Goal: Transaction & Acquisition: Subscribe to service/newsletter

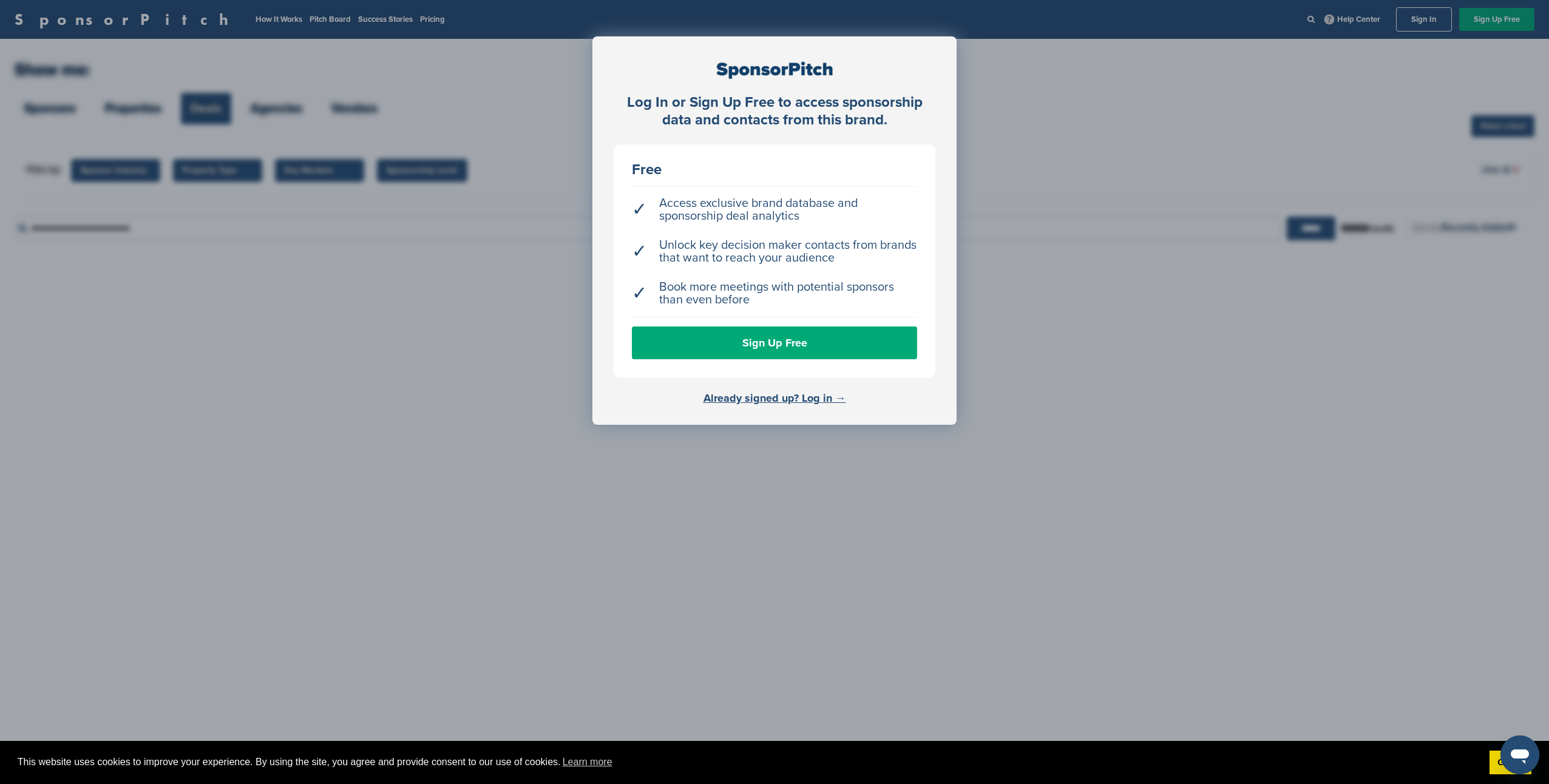
click at [495, 315] on div "Log In or Sign Up Free to access sponsorship data and contacts from this brand.…" at bounding box center [774, 423] width 1549 height 845
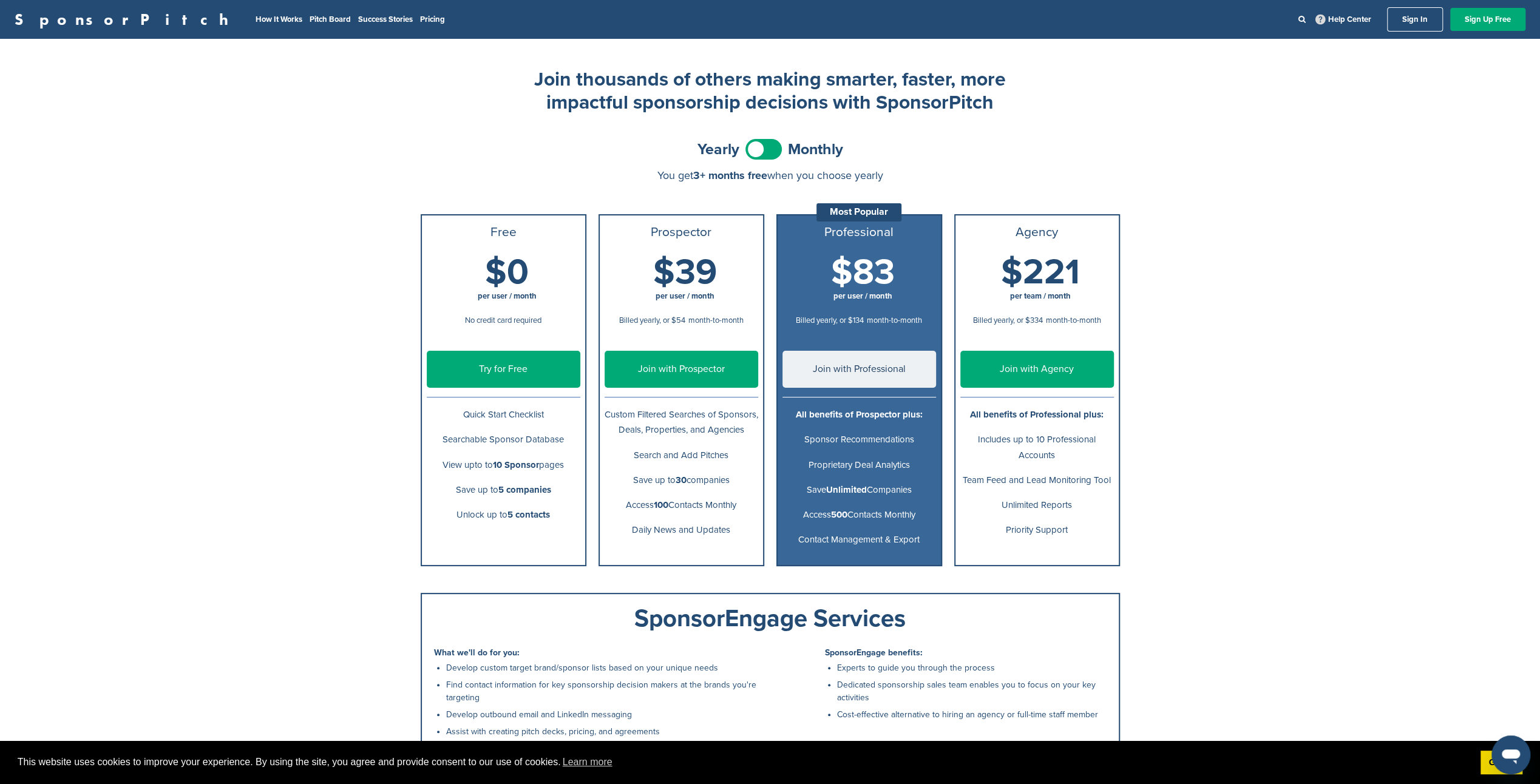
click at [780, 148] on span at bounding box center [764, 149] width 37 height 21
click at [760, 155] on span at bounding box center [764, 149] width 37 height 21
click at [771, 153] on span at bounding box center [764, 149] width 37 height 21
click at [803, 371] on link "Join with Professional" at bounding box center [859, 369] width 154 height 37
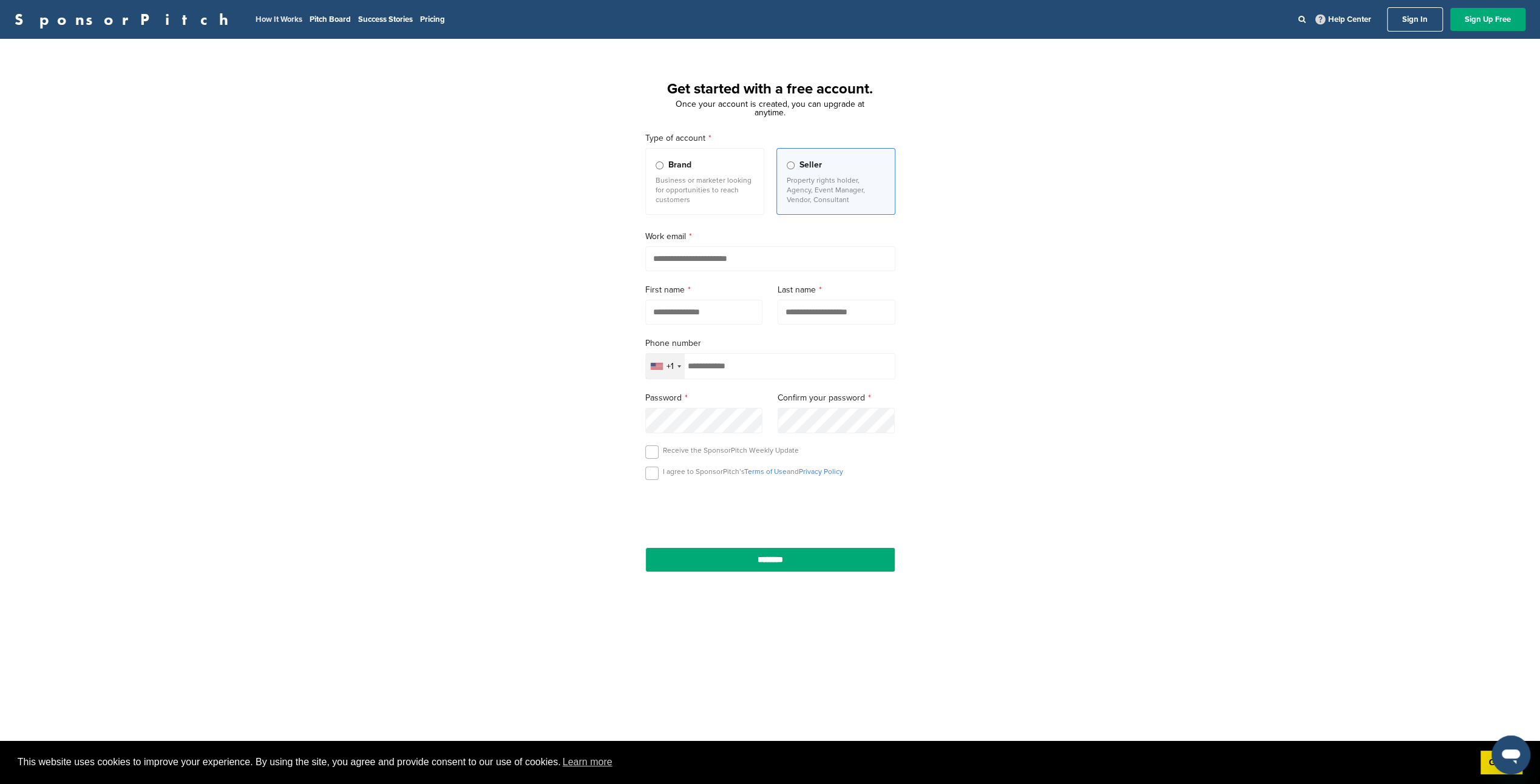
click at [256, 16] on link "How It Works" at bounding box center [279, 19] width 47 height 10
